Goal: Check status: Check status

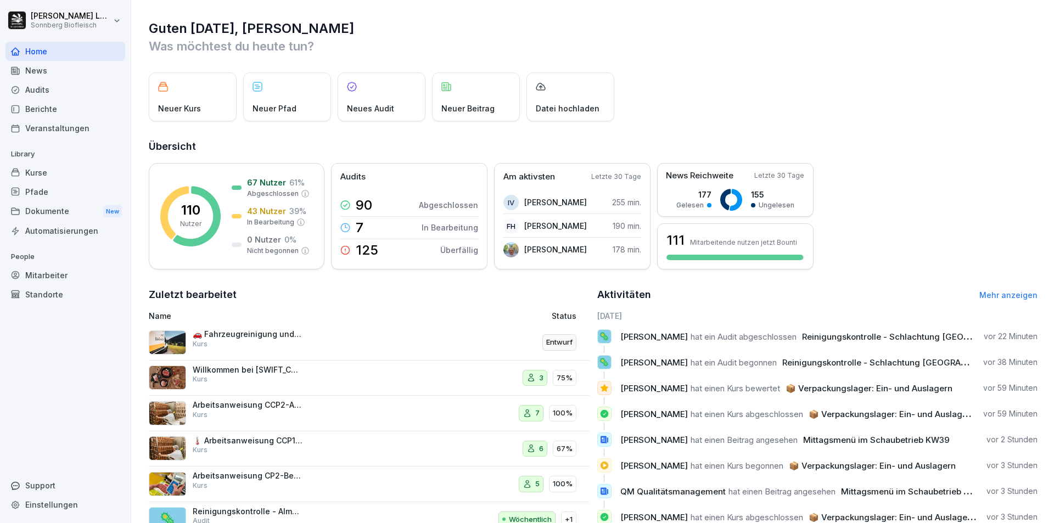
click at [76, 86] on div "Audits" at bounding box center [65, 89] width 120 height 19
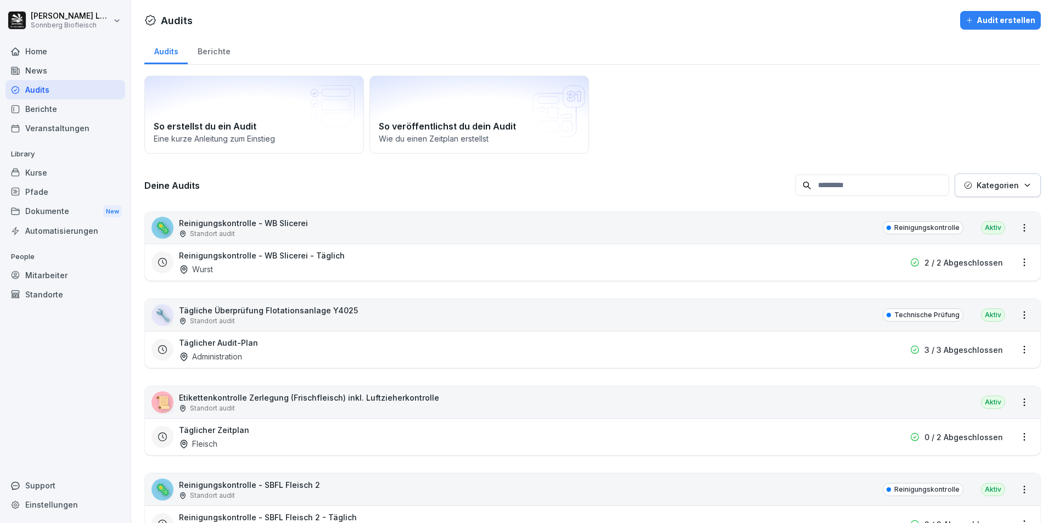
click at [845, 191] on input at bounding box center [872, 185] width 154 height 21
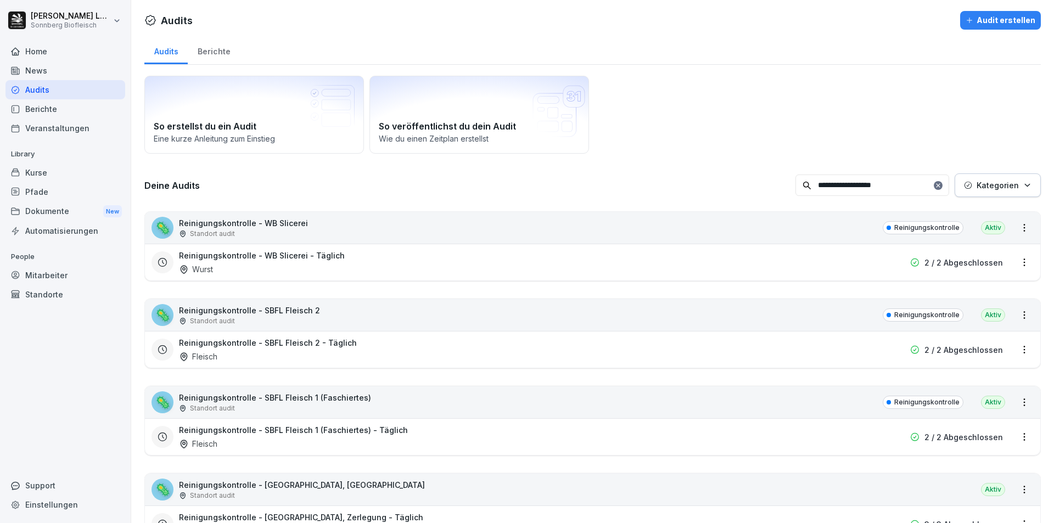
type input "**********"
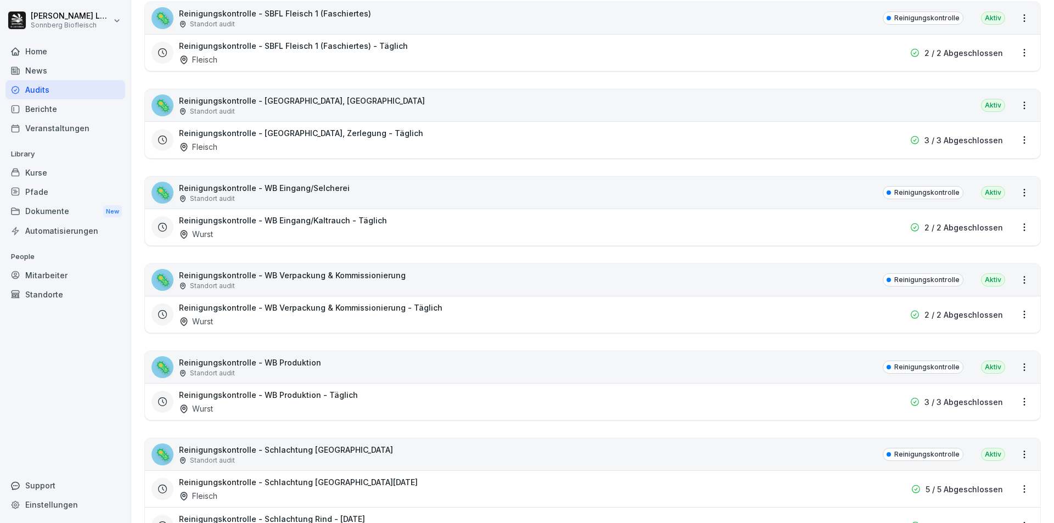
scroll to position [604, 0]
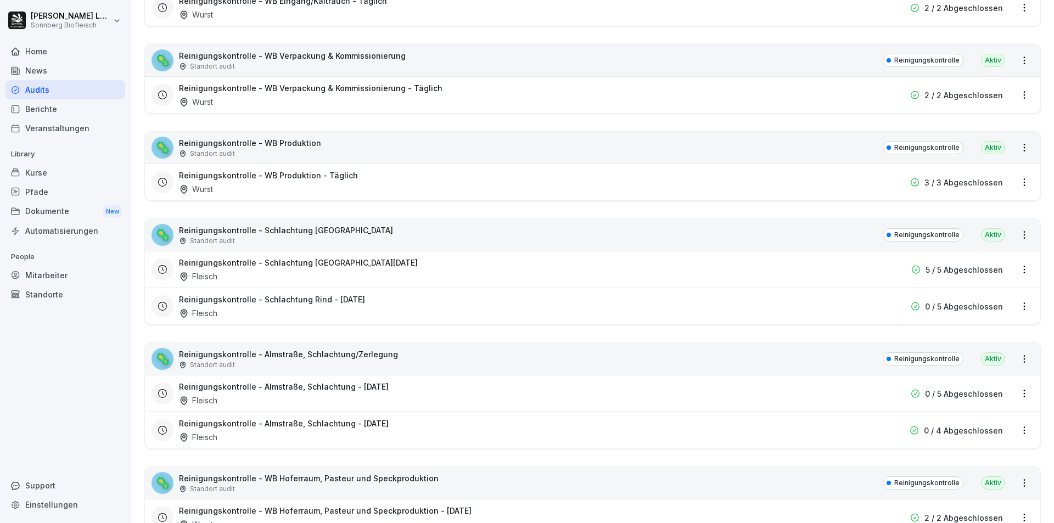
click at [482, 239] on div "🦠 Reinigungskontrolle - Schlachtung Rind Standort audit Reinigungskontrolle Akt…" at bounding box center [592, 235] width 895 height 32
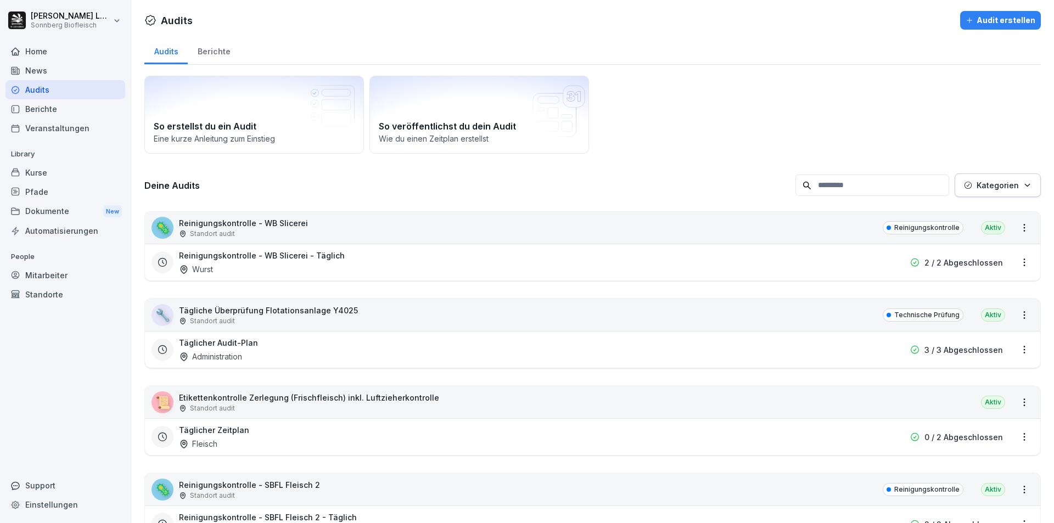
click at [875, 194] on input at bounding box center [872, 185] width 154 height 21
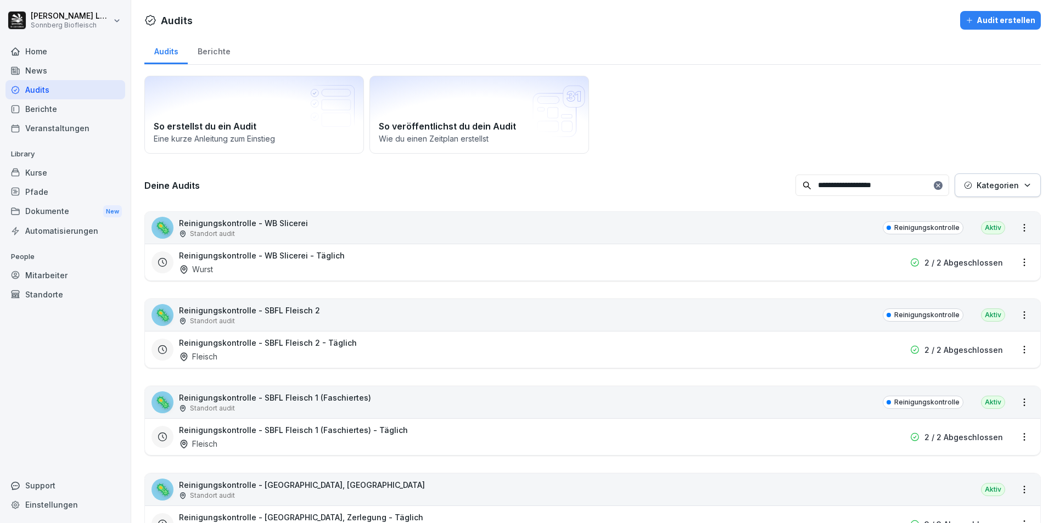
type input "**********"
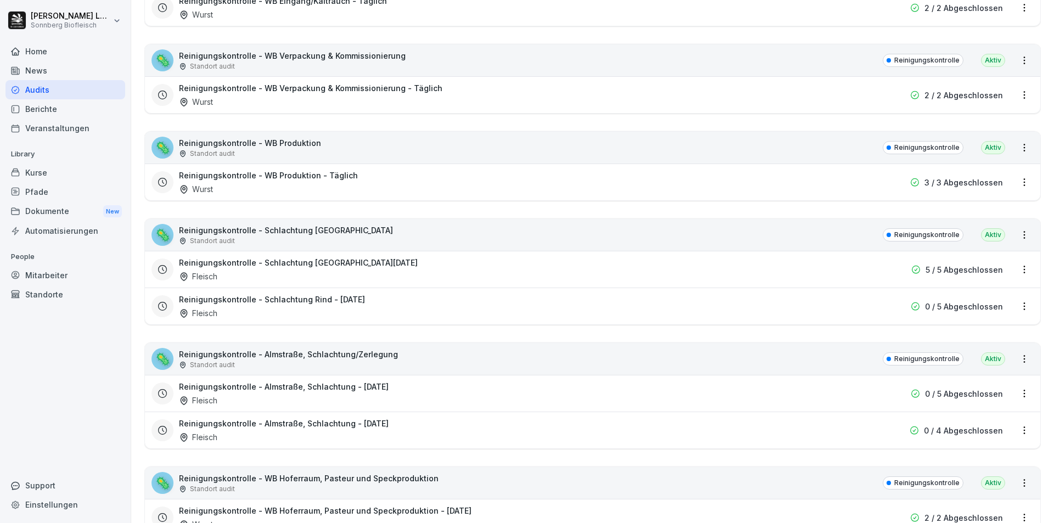
scroll to position [659, 0]
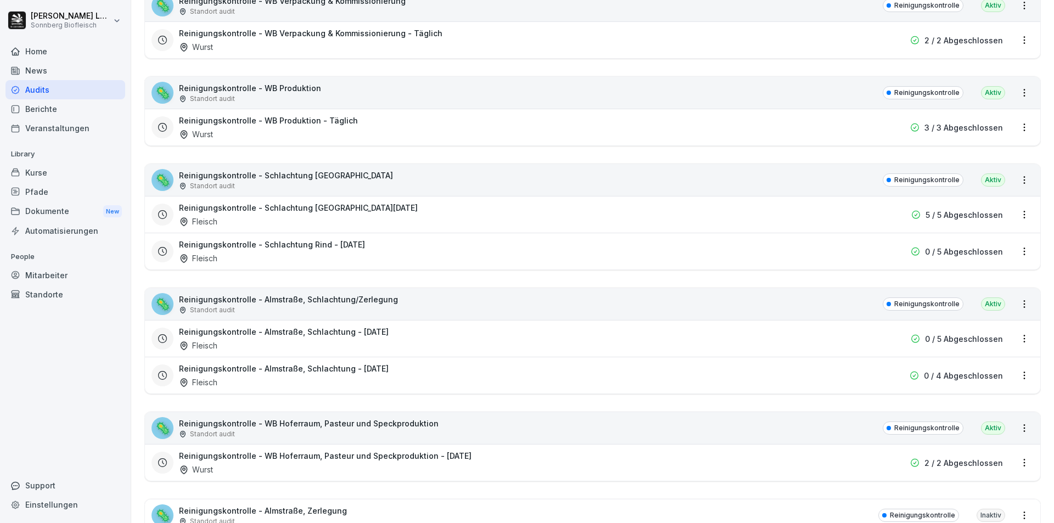
click at [368, 179] on div "🦠 Reinigungskontrolle - Schlachtung Rind Standort audit Reinigungskontrolle Akt…" at bounding box center [592, 180] width 895 height 32
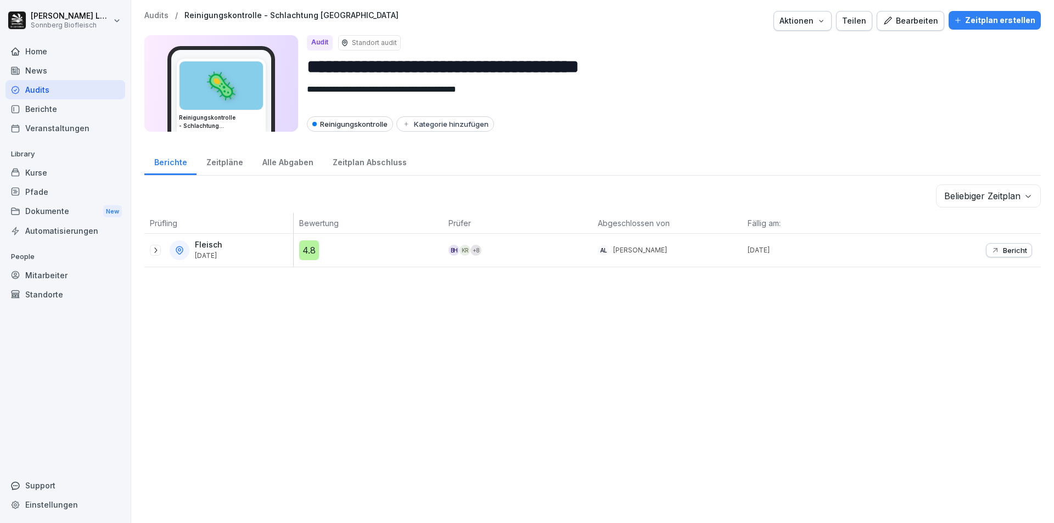
click at [159, 249] on icon at bounding box center [155, 250] width 9 height 9
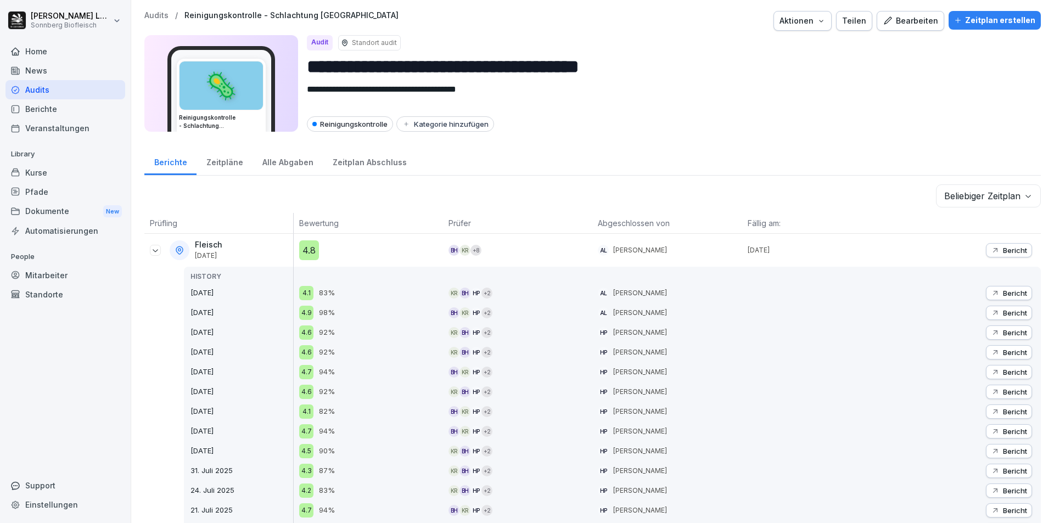
click at [1003, 251] on p "Bericht" at bounding box center [1015, 250] width 24 height 9
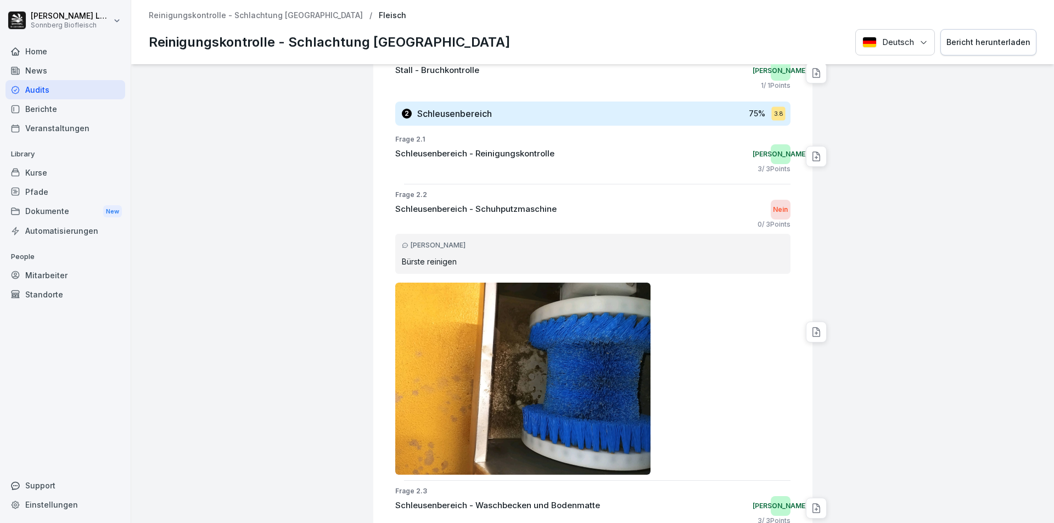
scroll to position [878, 0]
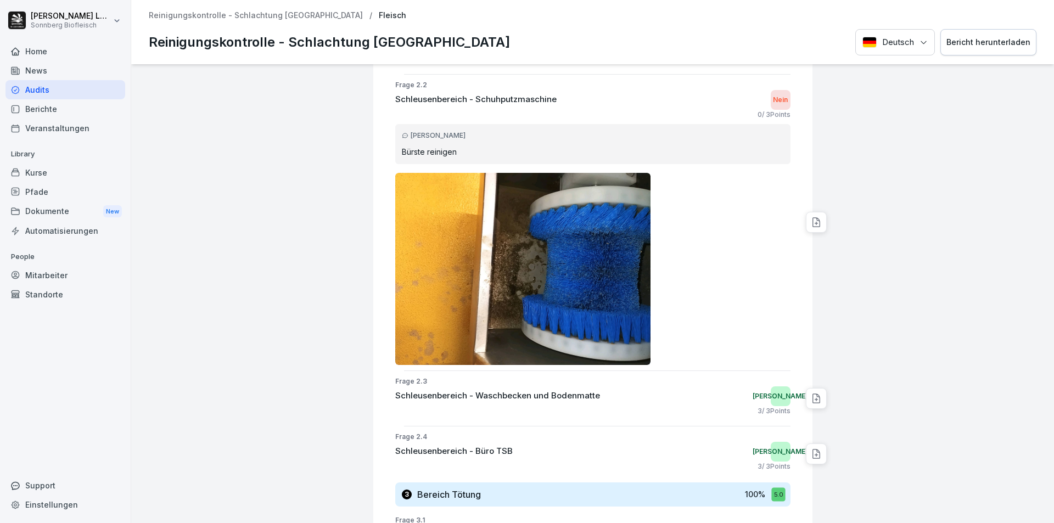
drag, startPoint x: 582, startPoint y: 252, endPoint x: 891, endPoint y: 275, distance: 309.8
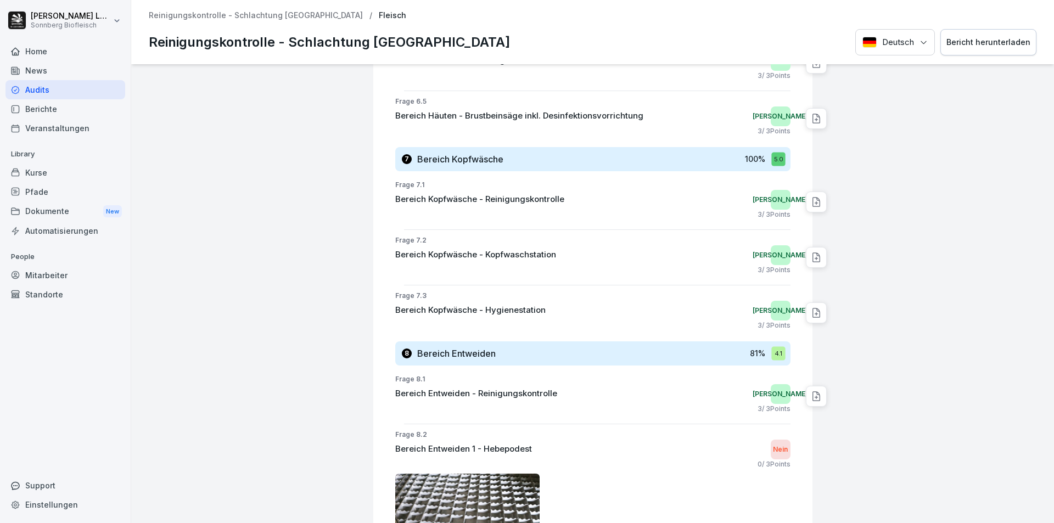
scroll to position [1993, 0]
